Goal: Entertainment & Leisure: Consume media (video, audio)

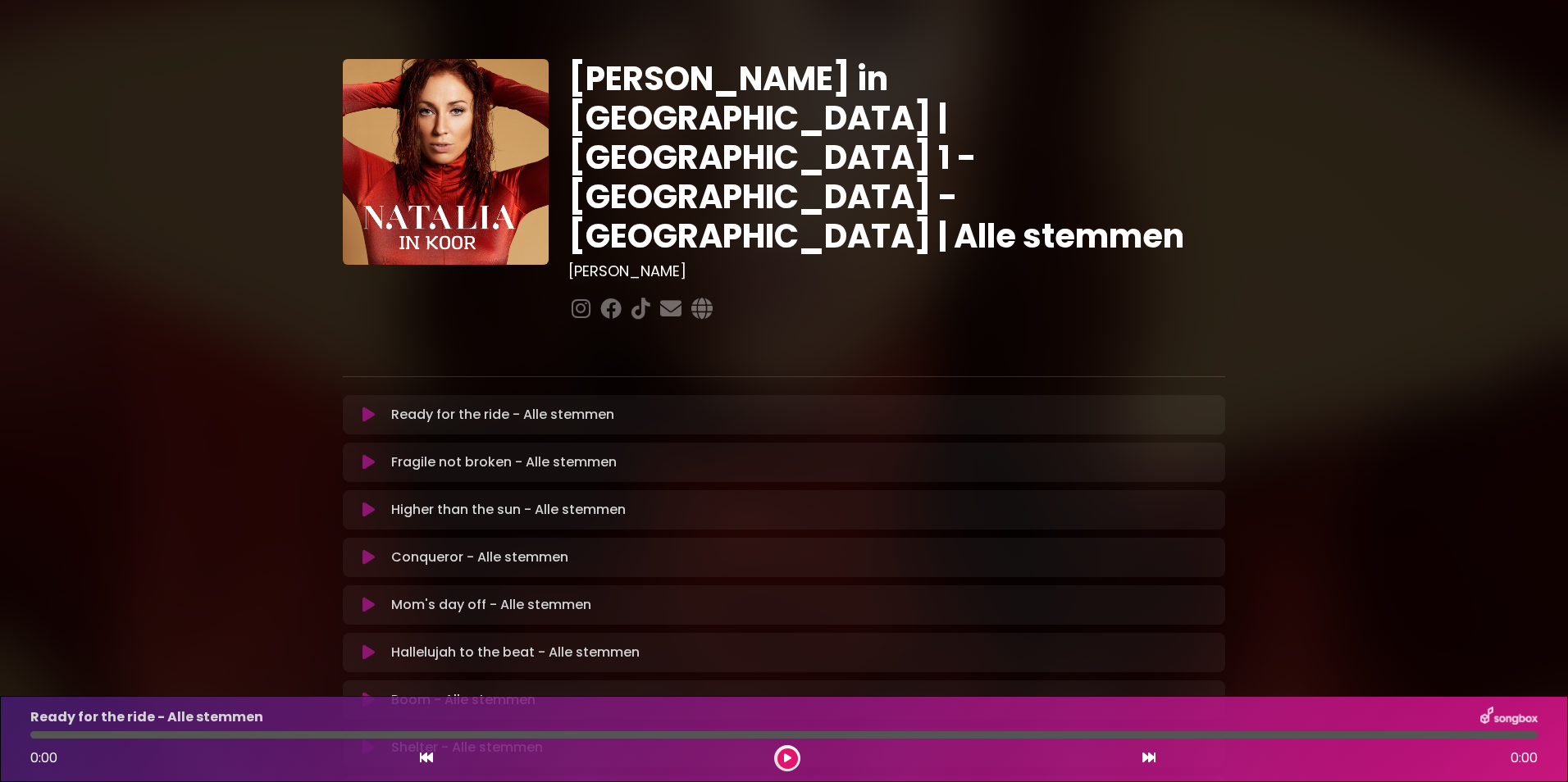
click at [374, 395] on div "Ready for the ride - Alle stemmen Loading Track..." at bounding box center [784, 415] width 883 height 40
click at [370, 406] on icon at bounding box center [369, 414] width 12 height 16
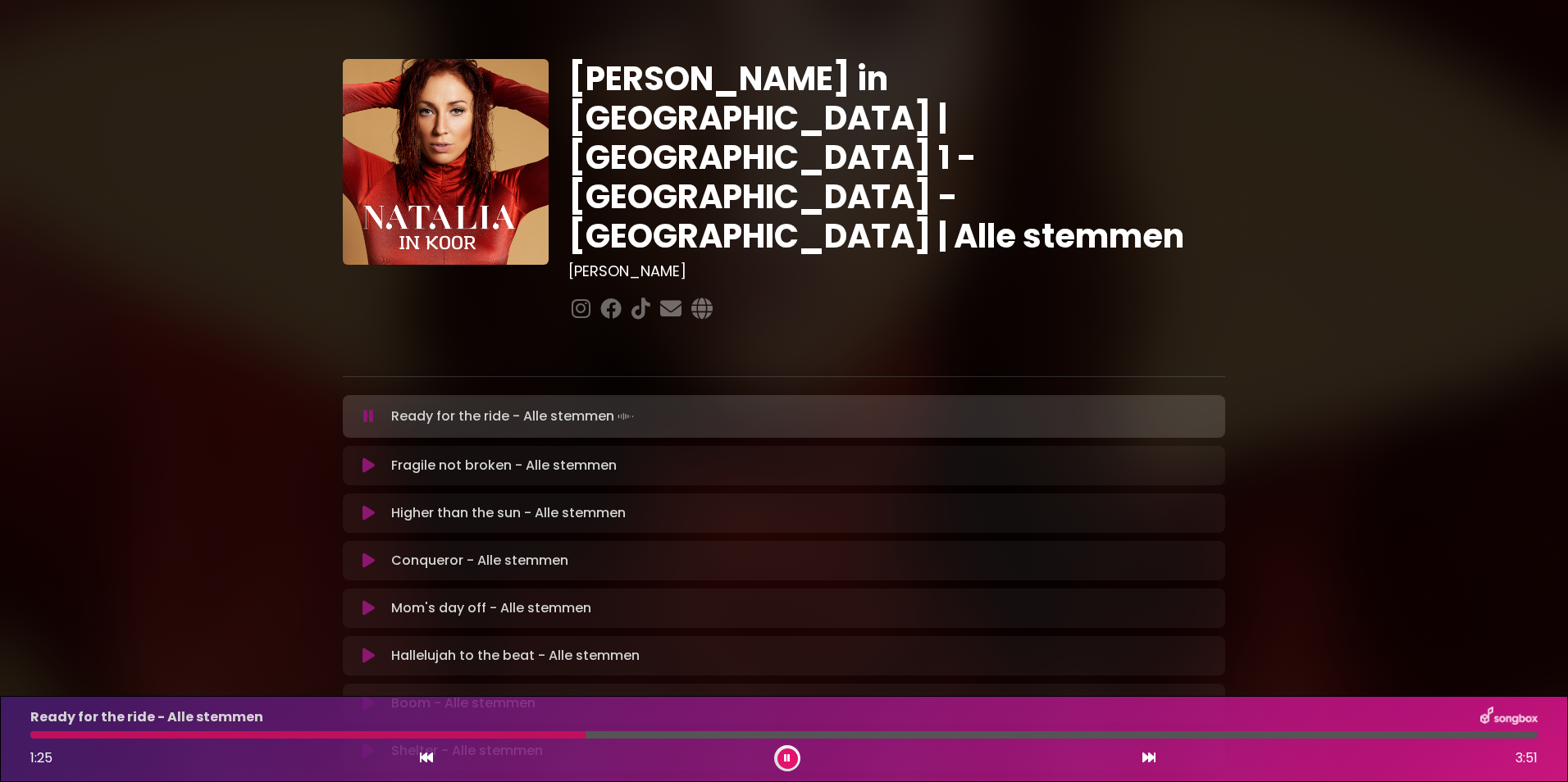
click at [253, 732] on div at bounding box center [307, 734] width 555 height 7
click at [327, 734] on div at bounding box center [257, 734] width 454 height 7
click at [327, 734] on div at bounding box center [245, 734] width 430 height 7
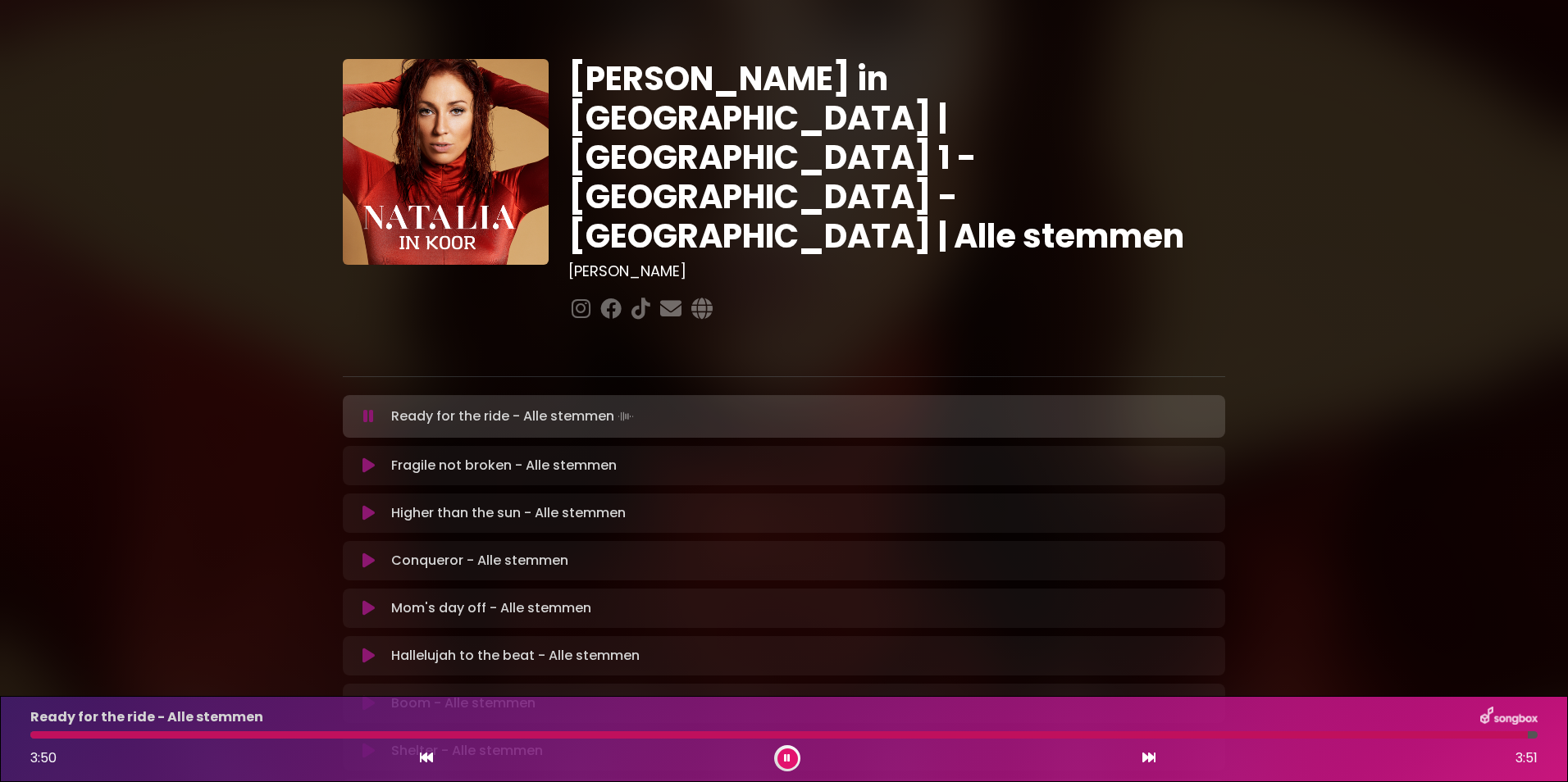
click at [45, 735] on div at bounding box center [778, 734] width 1497 height 7
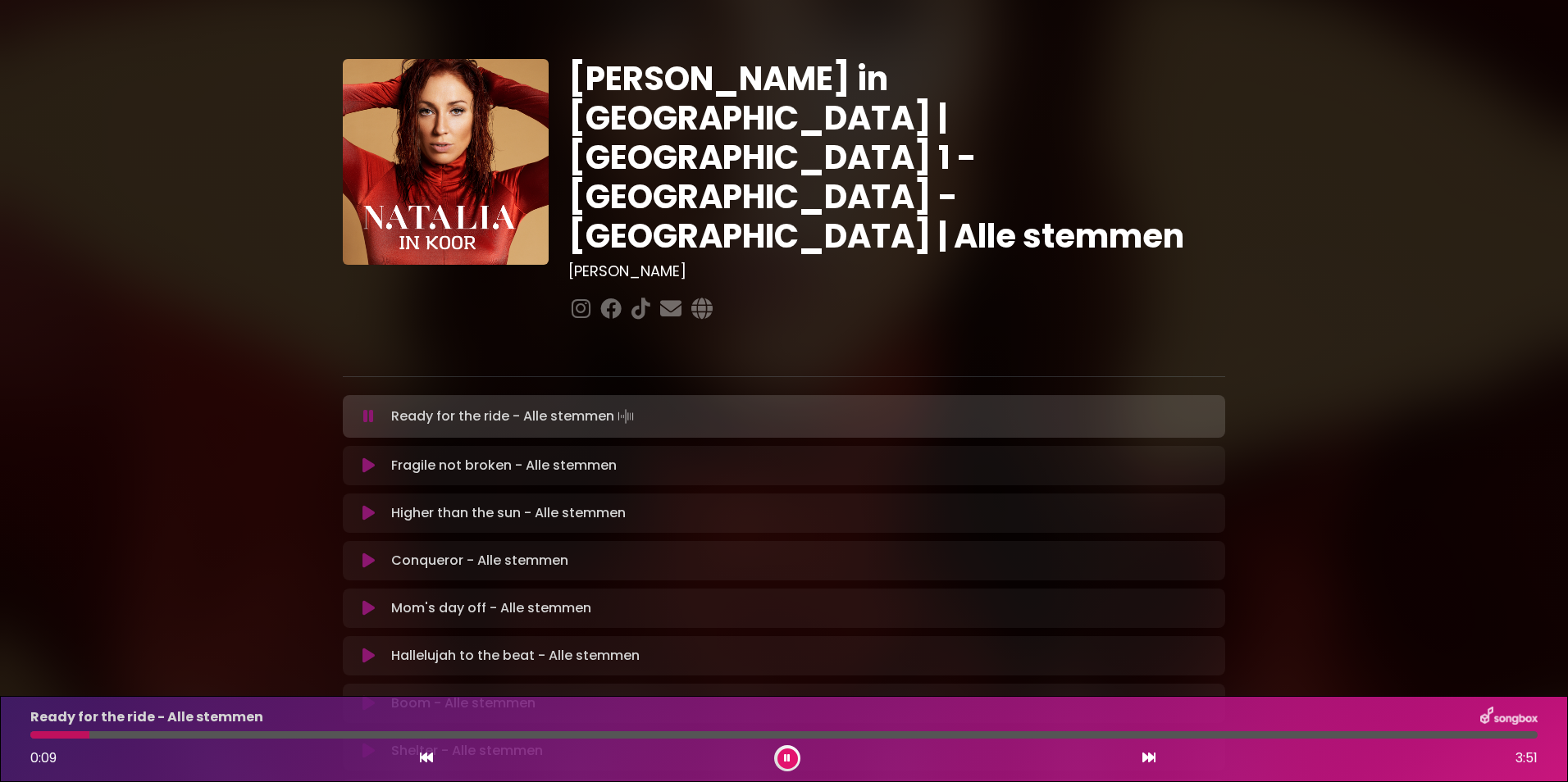
click at [119, 739] on div "Ready for the ride - Alle stemmen 0:09 3:51" at bounding box center [784, 739] width 1527 height 65
click at [123, 737] on div at bounding box center [783, 734] width 1507 height 7
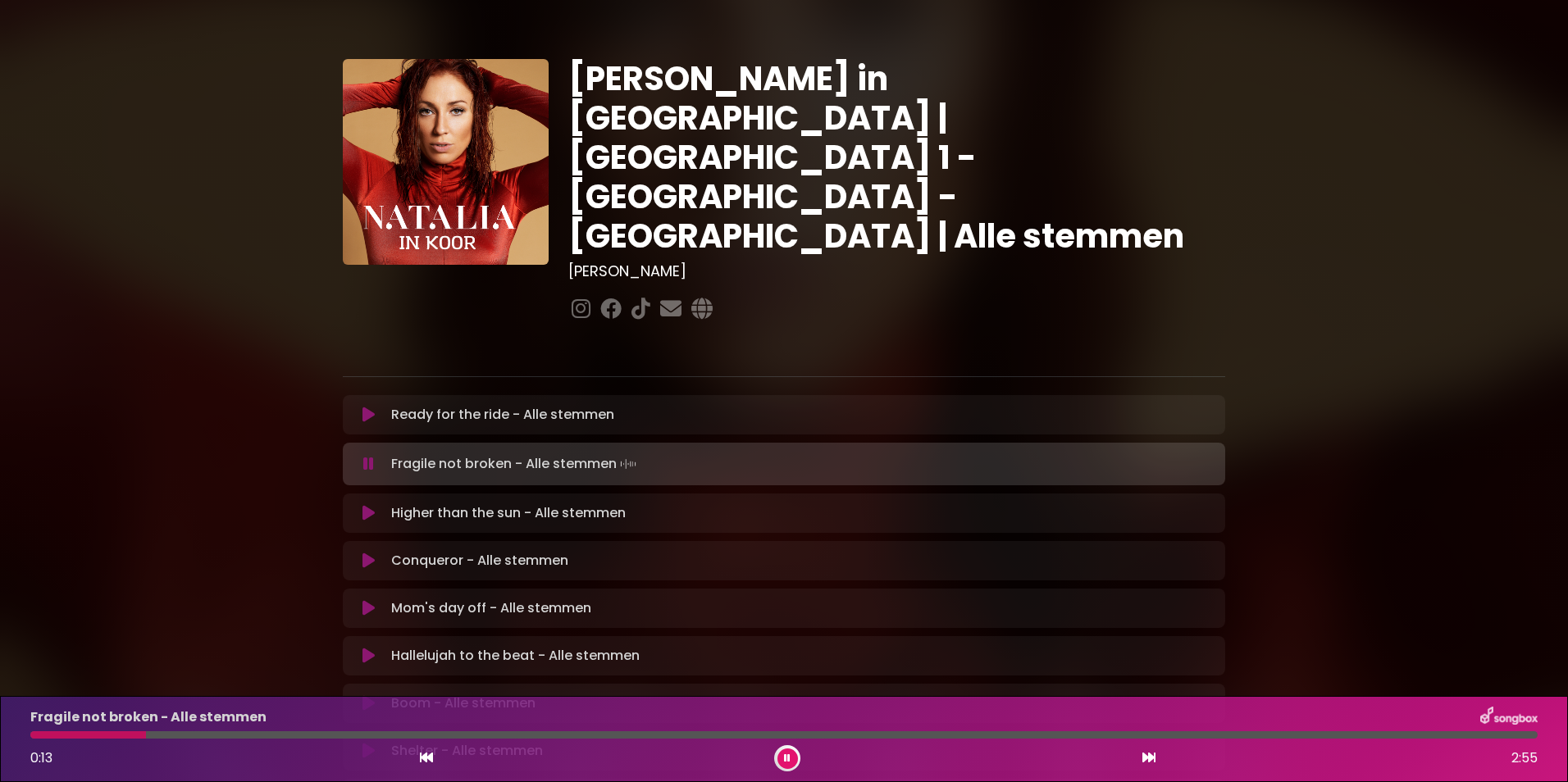
click at [53, 733] on div at bounding box center [88, 734] width 116 height 7
click at [37, 736] on div at bounding box center [48, 734] width 37 height 7
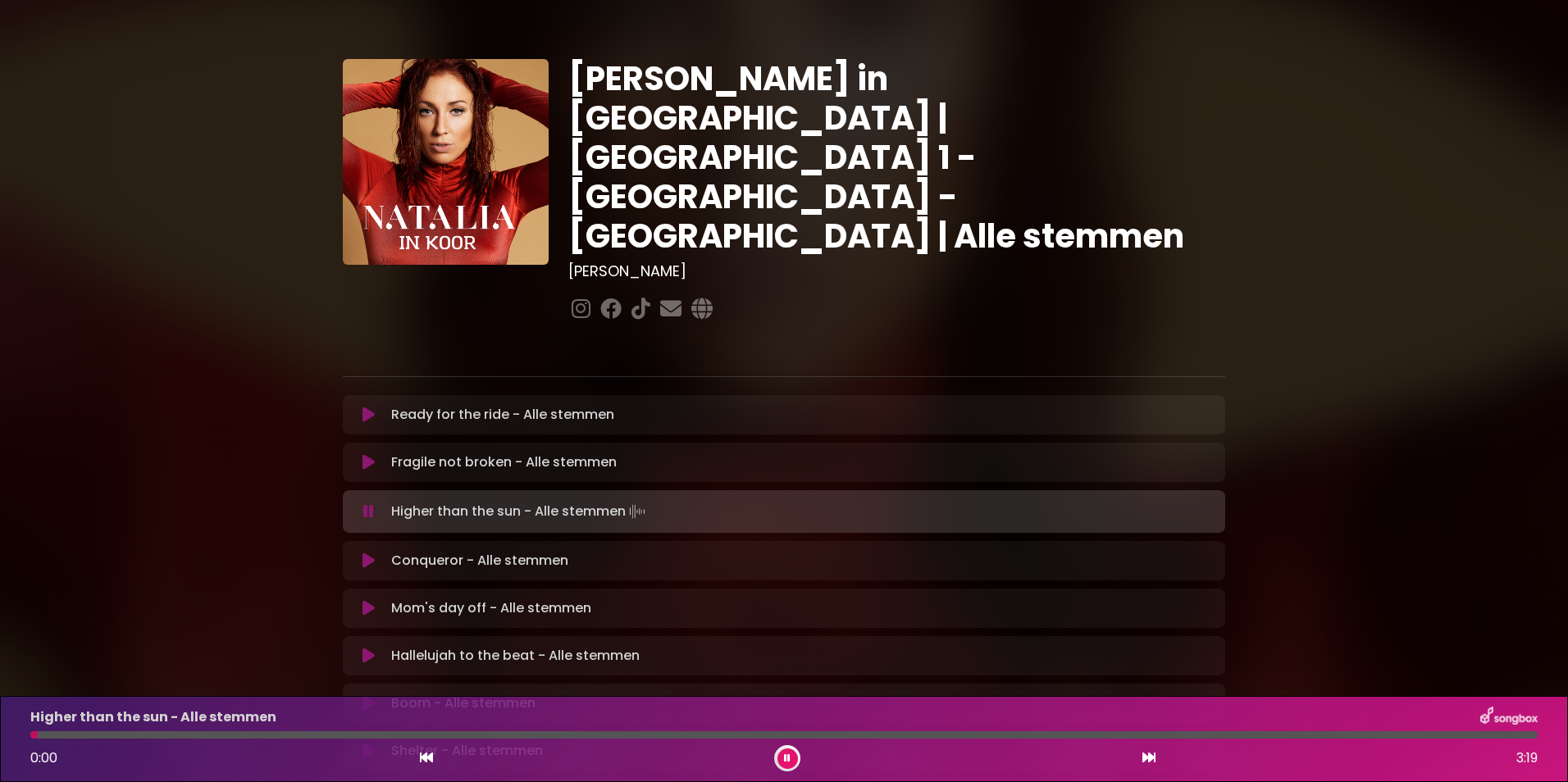
click at [37, 736] on div at bounding box center [33, 734] width 7 height 7
click at [371, 454] on icon at bounding box center [369, 462] width 12 height 16
